Goal: Browse casually

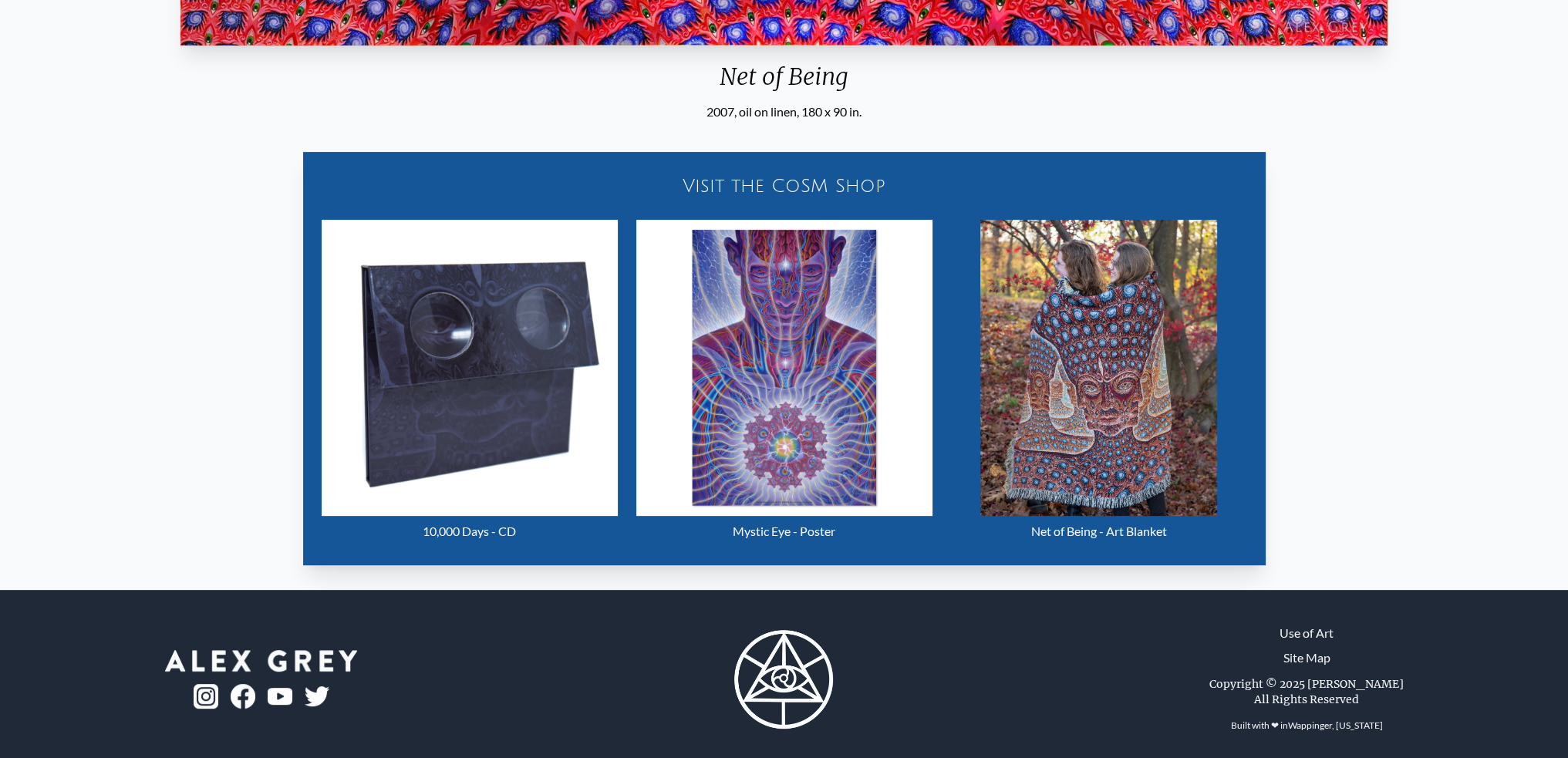
scroll to position [717, 0]
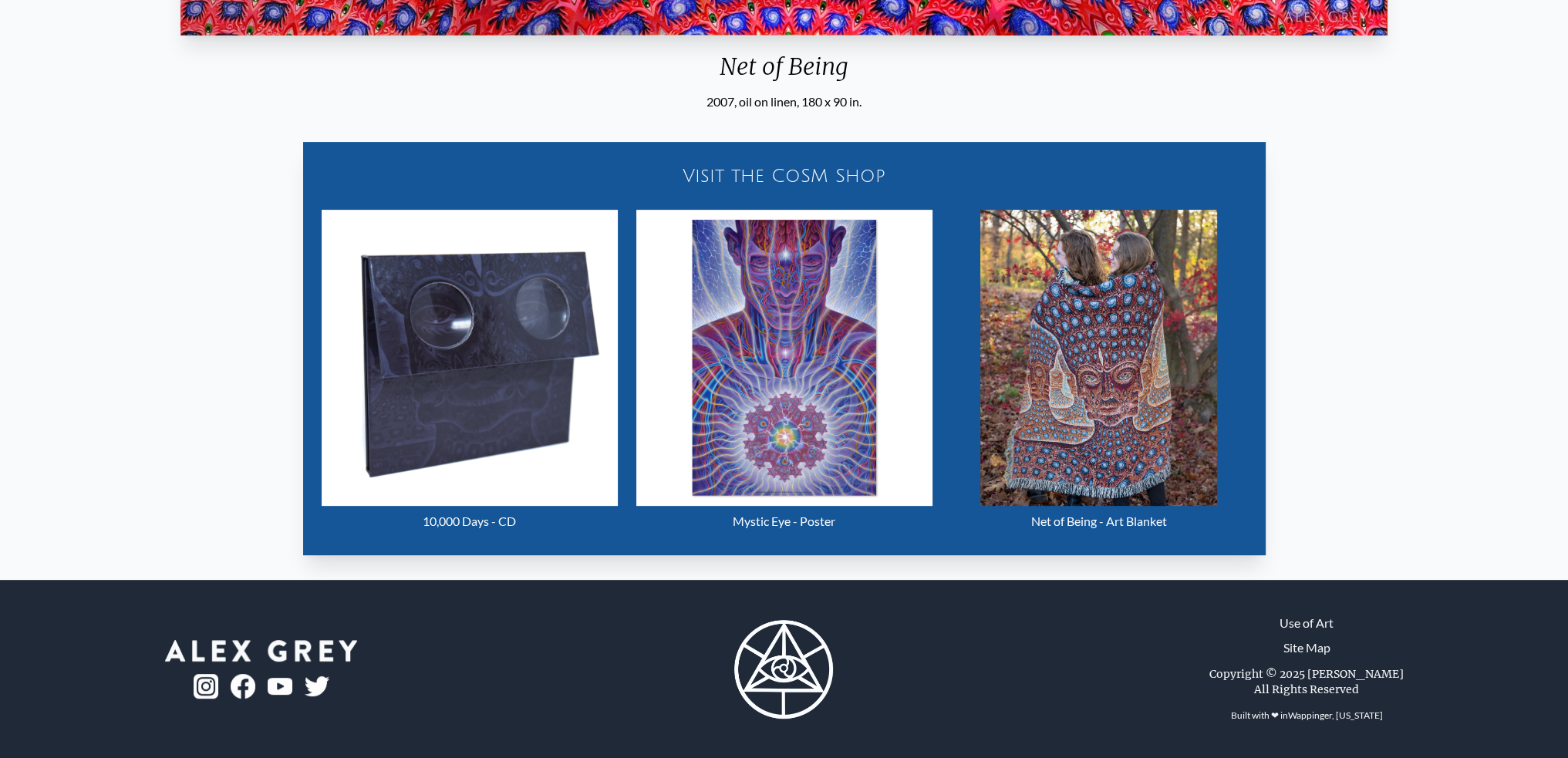
click at [468, 419] on img "25 / 31" at bounding box center [470, 358] width 296 height 296
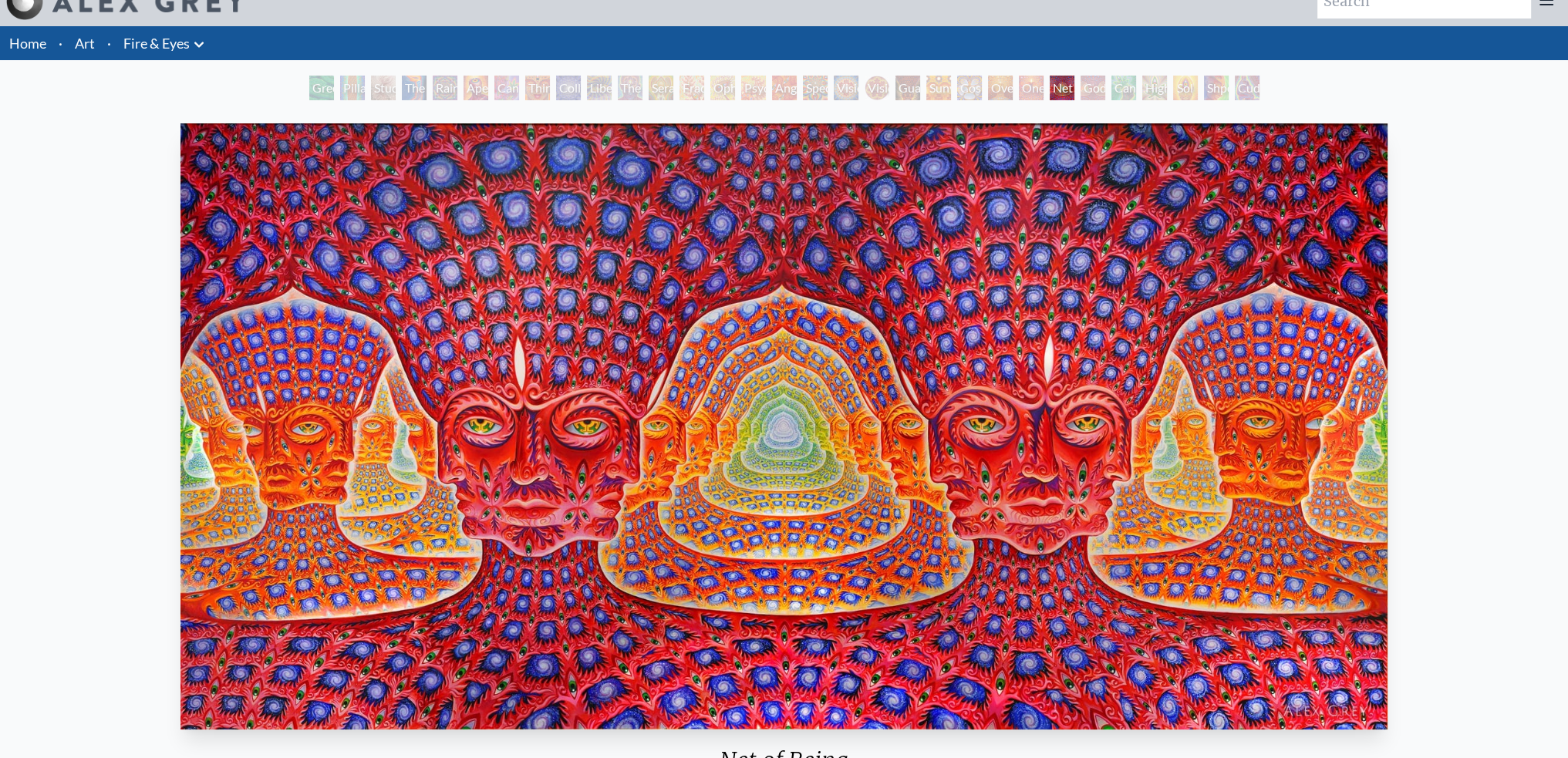
scroll to position [0, 0]
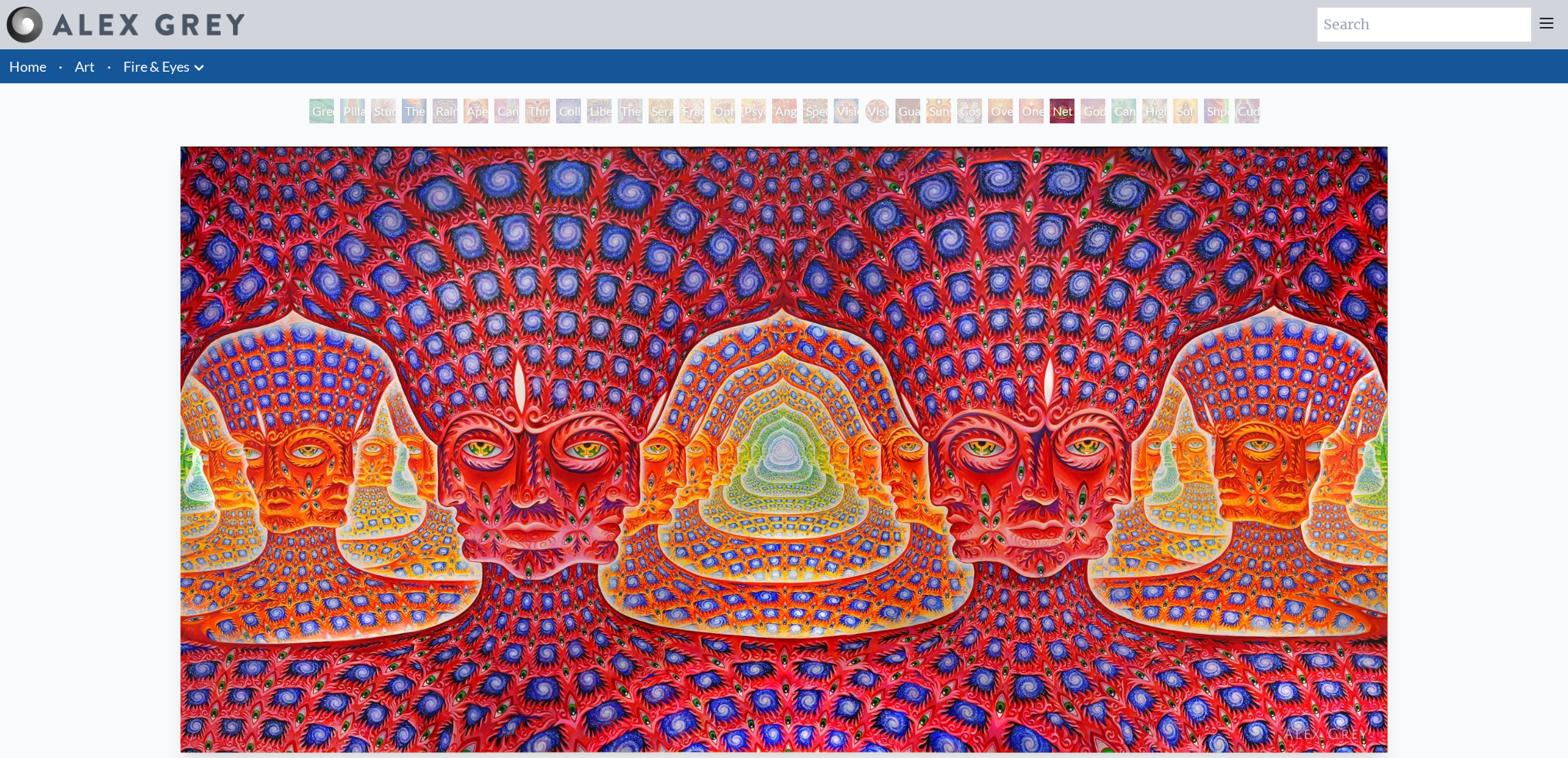
click at [1133, 113] on div "Cannafist" at bounding box center [1123, 111] width 25 height 25
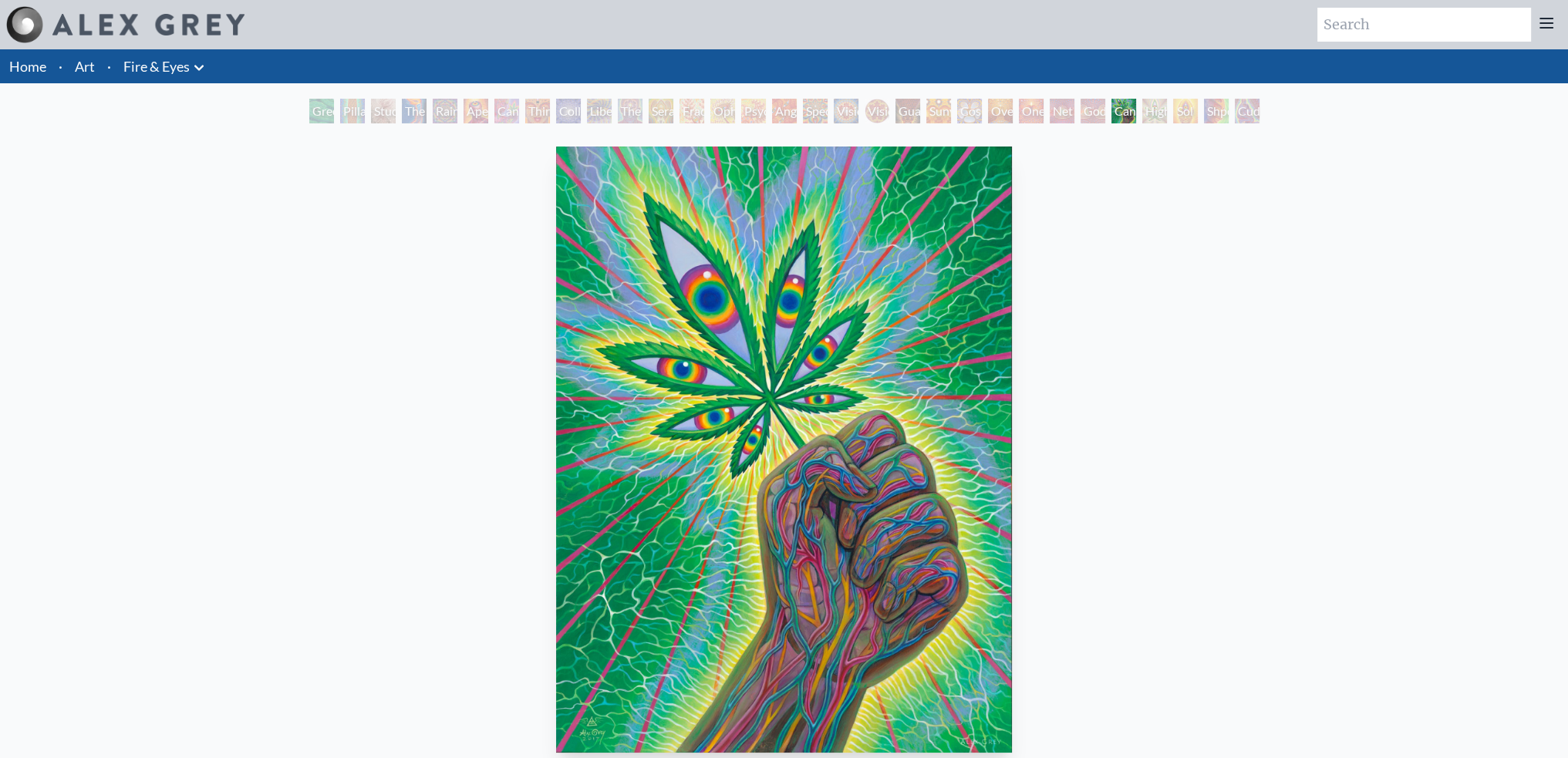
click at [316, 110] on div "Green Hand" at bounding box center [321, 111] width 25 height 25
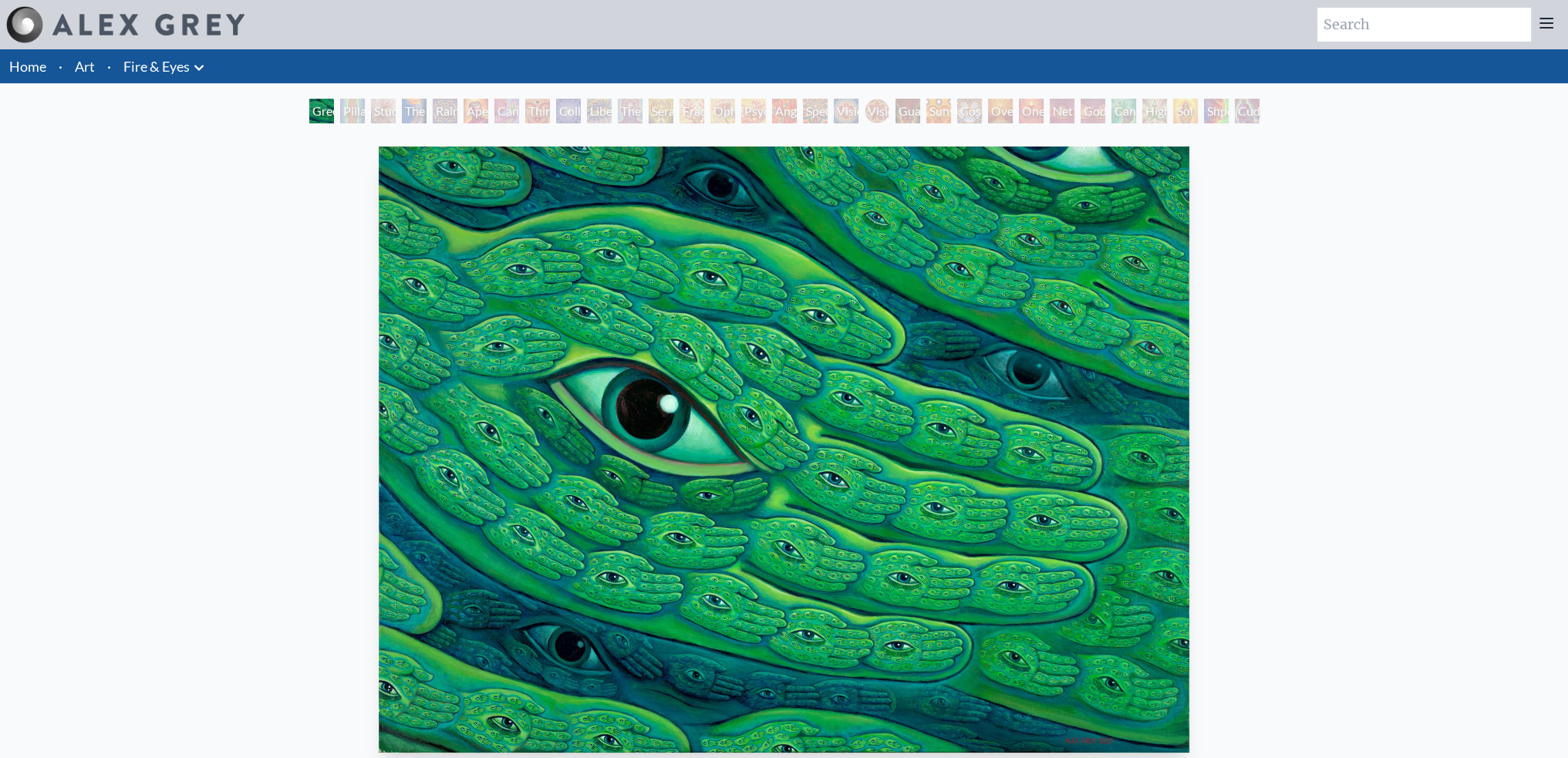
click at [465, 109] on div "Aperture" at bounding box center [475, 111] width 25 height 25
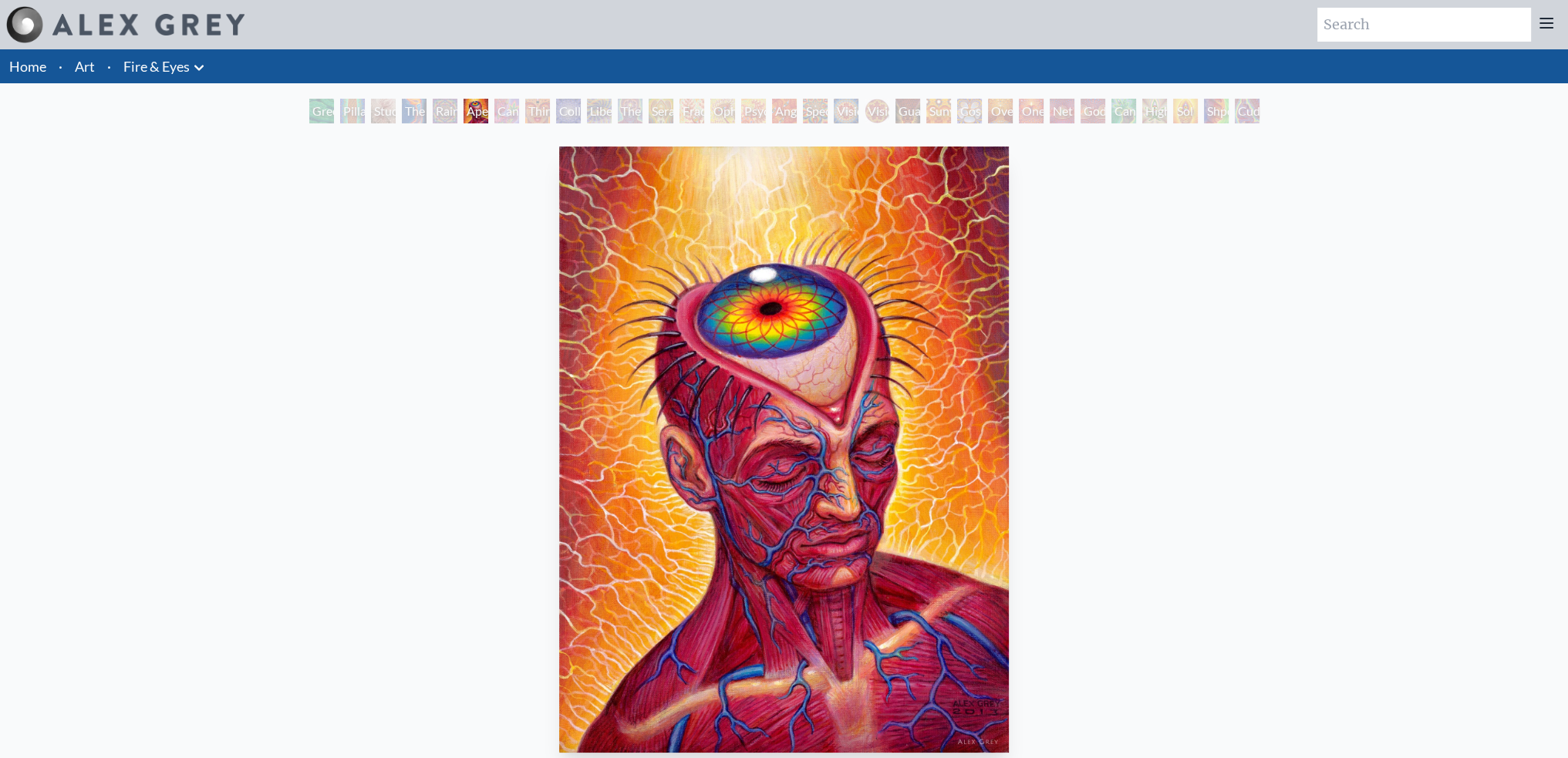
click at [496, 112] on div "Cannabis Sutra" at bounding box center [507, 111] width 25 height 25
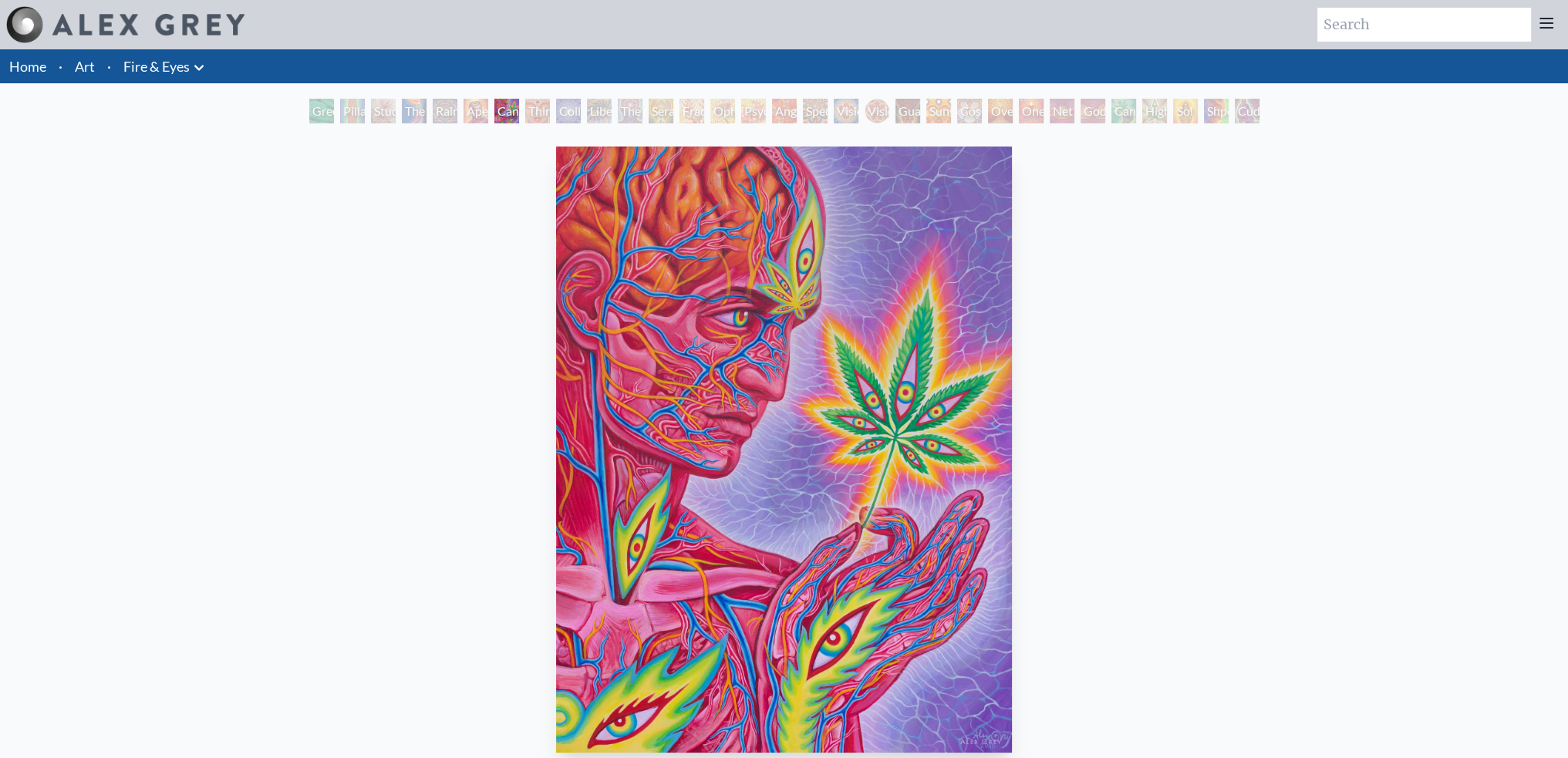
click at [446, 111] on div "Rainbow Eye Ripple" at bounding box center [445, 111] width 25 height 25
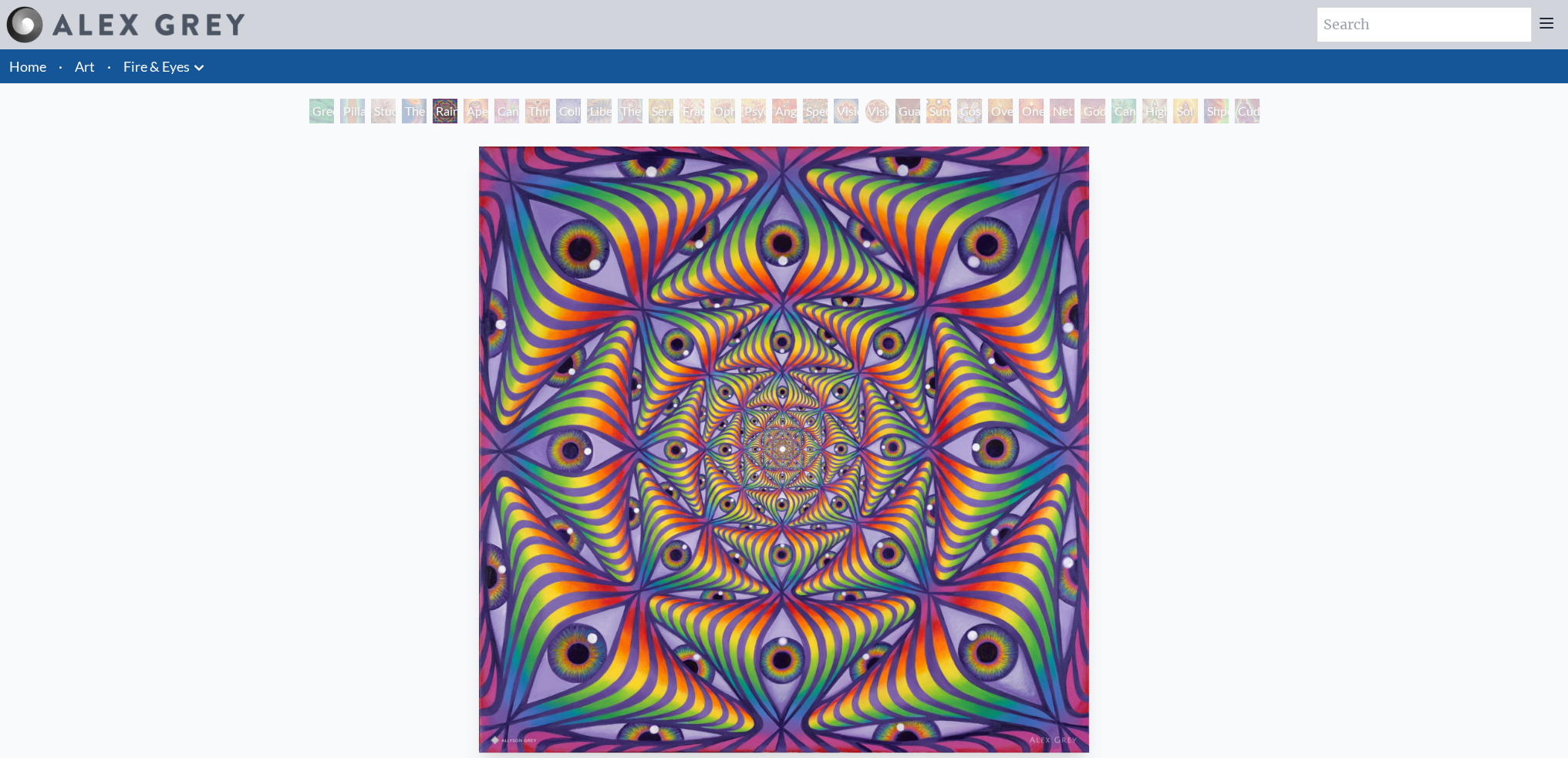
click at [564, 109] on div "Collective Vision" at bounding box center [568, 111] width 25 height 25
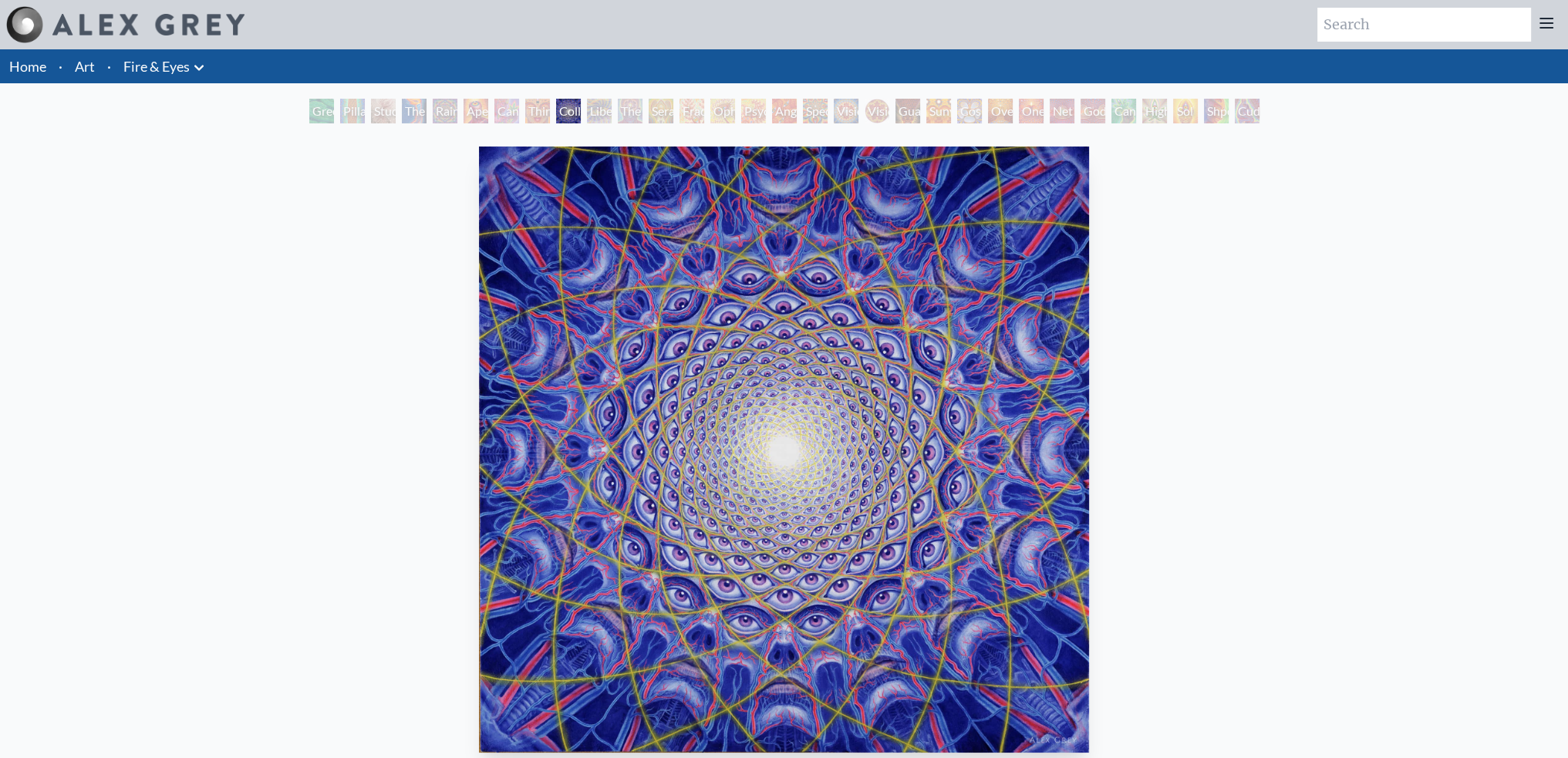
click at [639, 110] on div "The Seer" at bounding box center [629, 111] width 25 height 25
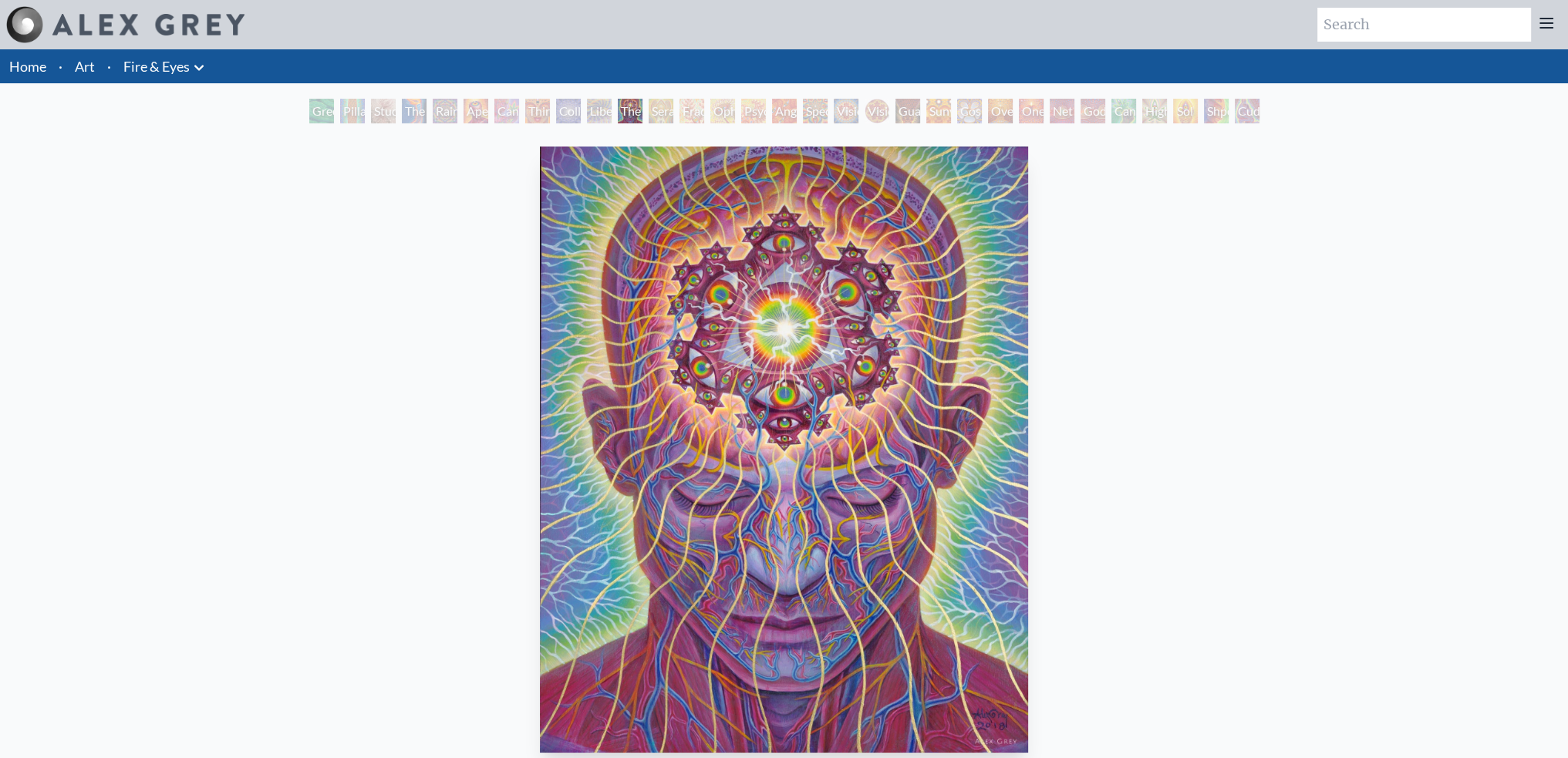
click at [673, 113] on div "Seraphic Transport Docking on the Third Eye" at bounding box center [661, 111] width 25 height 25
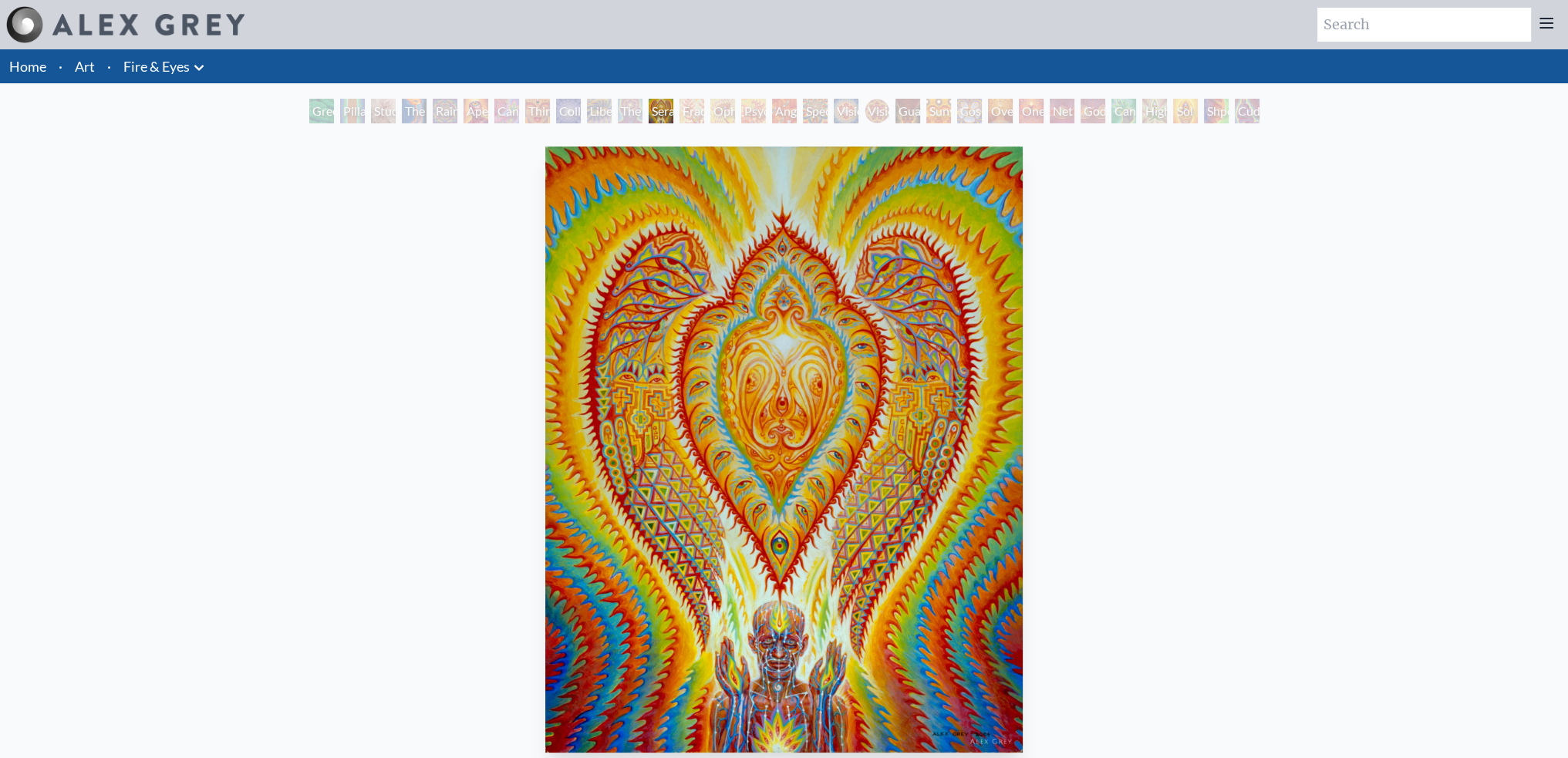
click at [790, 114] on div "Angel Skin" at bounding box center [784, 111] width 25 height 25
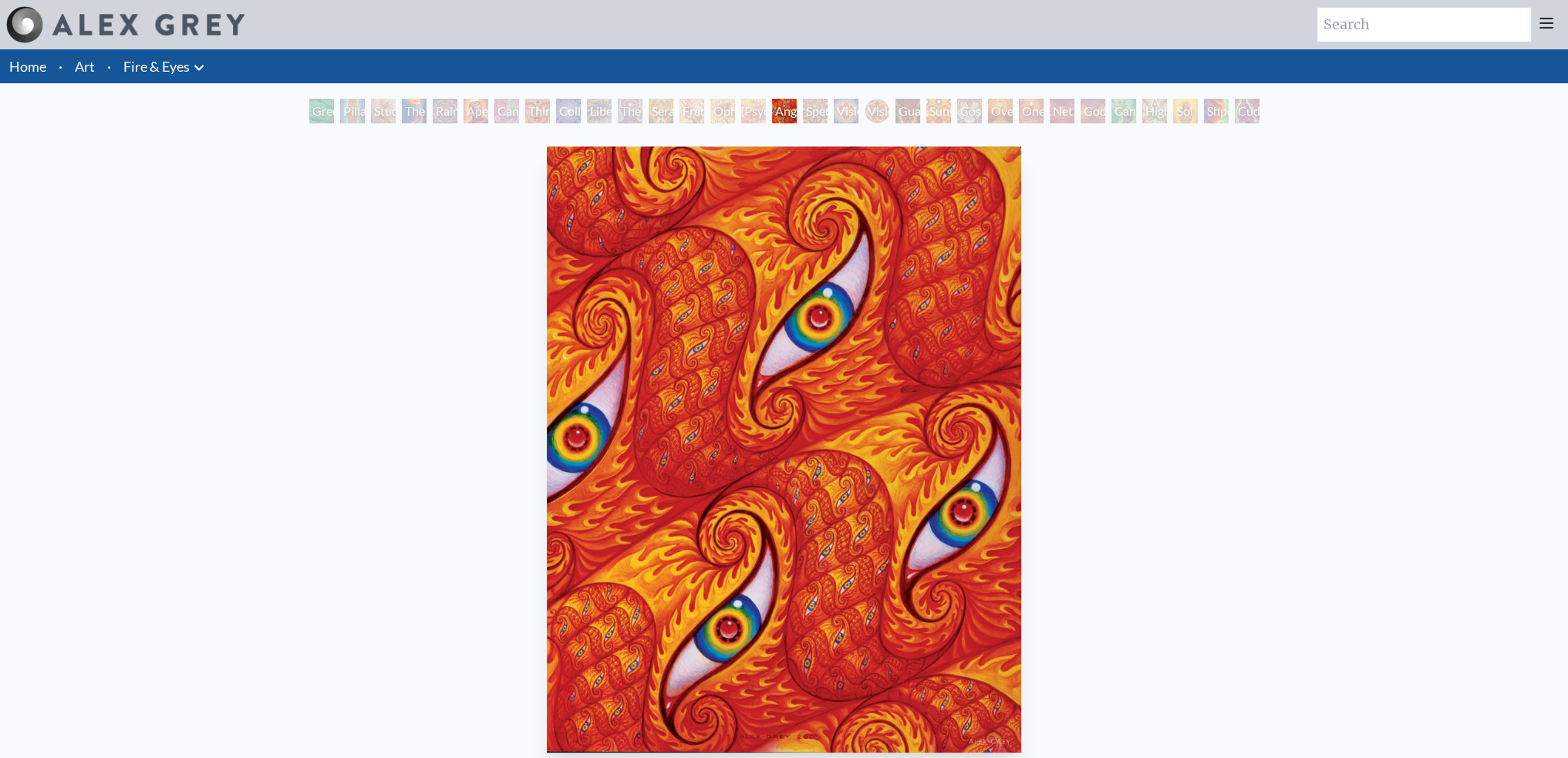
click at [820, 114] on div "Spectral Lotus" at bounding box center [815, 111] width 25 height 25
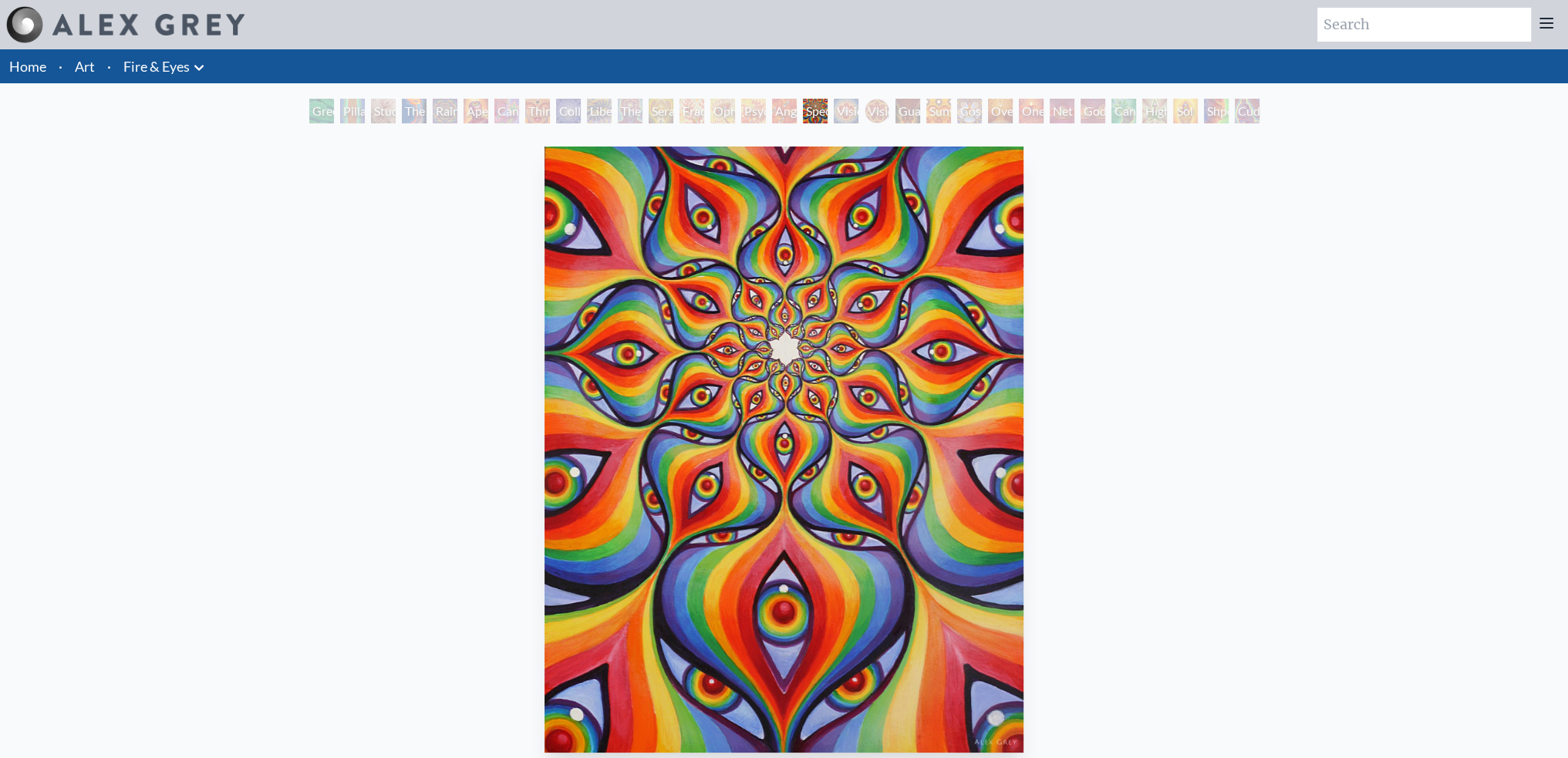
click at [754, 113] on div "Psychomicrograph of a Fractal Paisley Cherub Feather Tip" at bounding box center [753, 111] width 25 height 25
